Goal: Check status: Check status

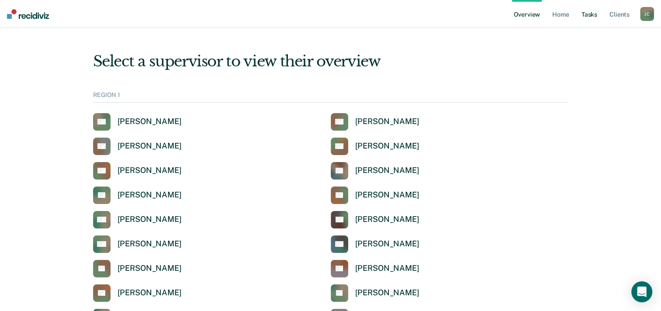
click at [591, 18] on link "Tasks" at bounding box center [589, 14] width 19 height 28
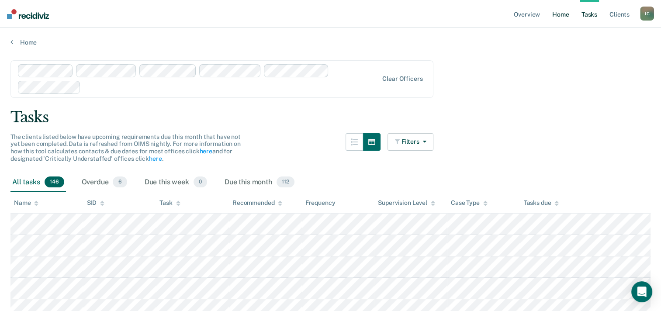
click at [568, 10] on link "Home" at bounding box center [560, 14] width 20 height 28
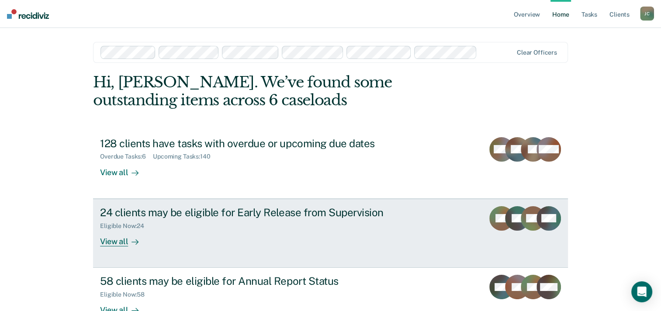
click at [112, 241] on div "View all" at bounding box center [124, 237] width 49 height 17
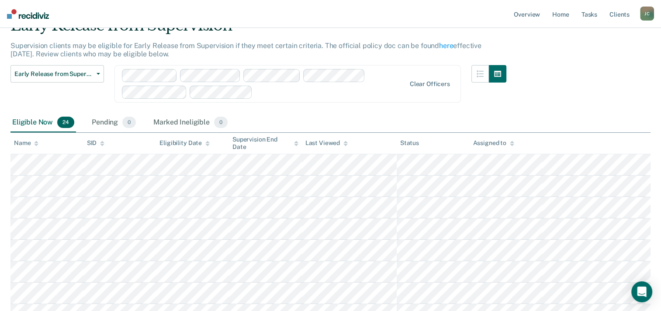
scroll to position [87, 0]
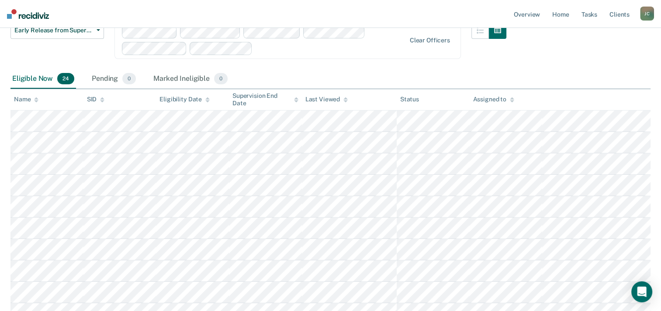
click at [361, 76] on div "Eligible Now 24 Pending 0 Marked Ineligible 0" at bounding box center [330, 79] width 640 height 20
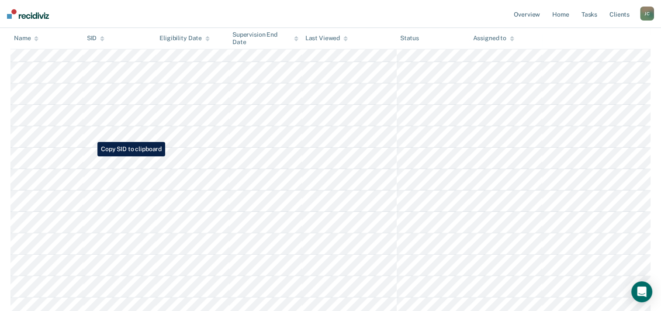
scroll to position [0, 0]
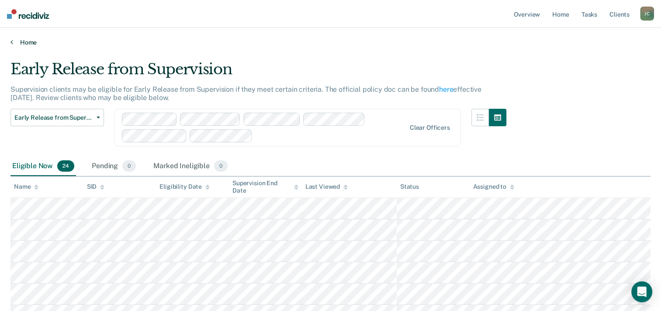
click at [12, 42] on icon at bounding box center [11, 41] width 3 height 7
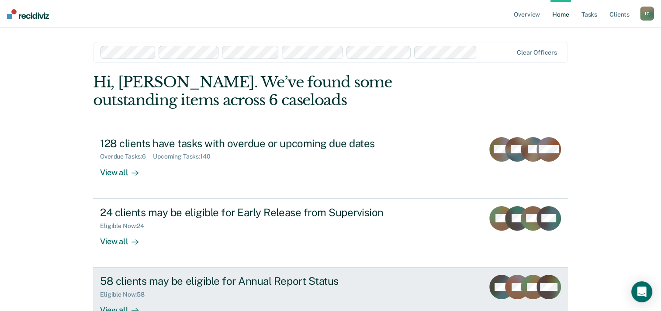
click at [248, 288] on div "Eligible Now : 58" at bounding box center [253, 292] width 307 height 11
